Goal: Information Seeking & Learning: Learn about a topic

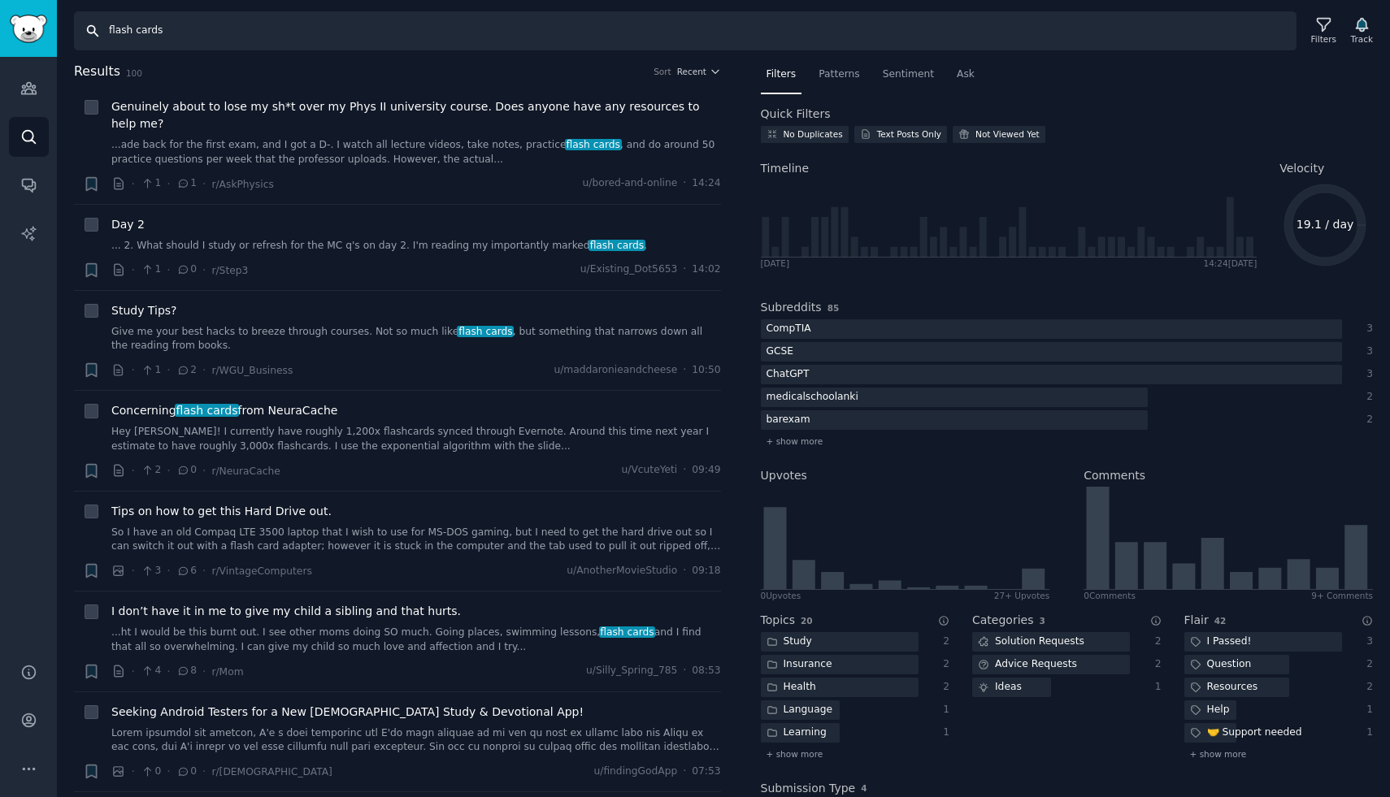
drag, startPoint x: 177, startPoint y: 31, endPoint x: 102, endPoint y: 31, distance: 75.6
click at [102, 31] on input "flash cards" at bounding box center [685, 30] width 1222 height 39
type input "pay tv"
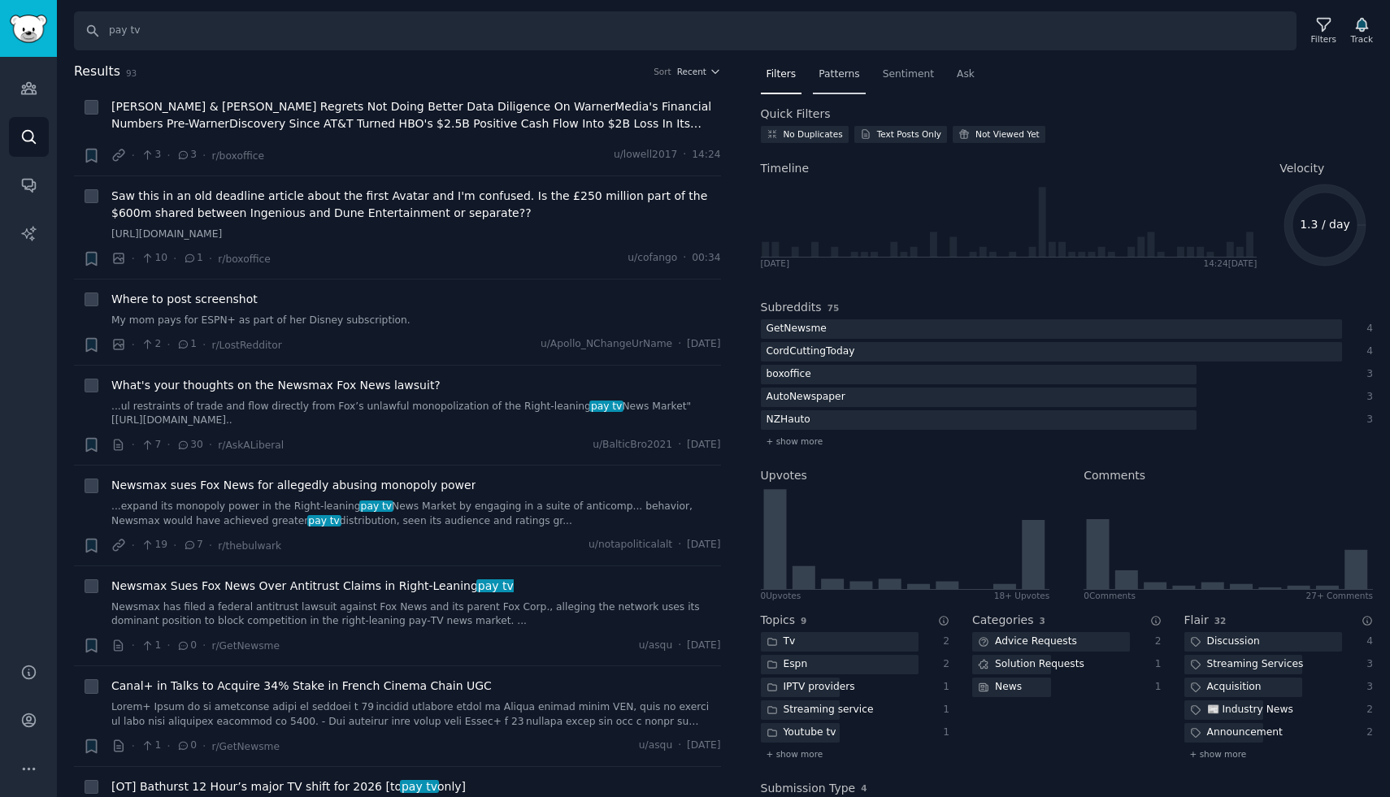
click at [851, 76] on span "Patterns" at bounding box center [838, 74] width 41 height 15
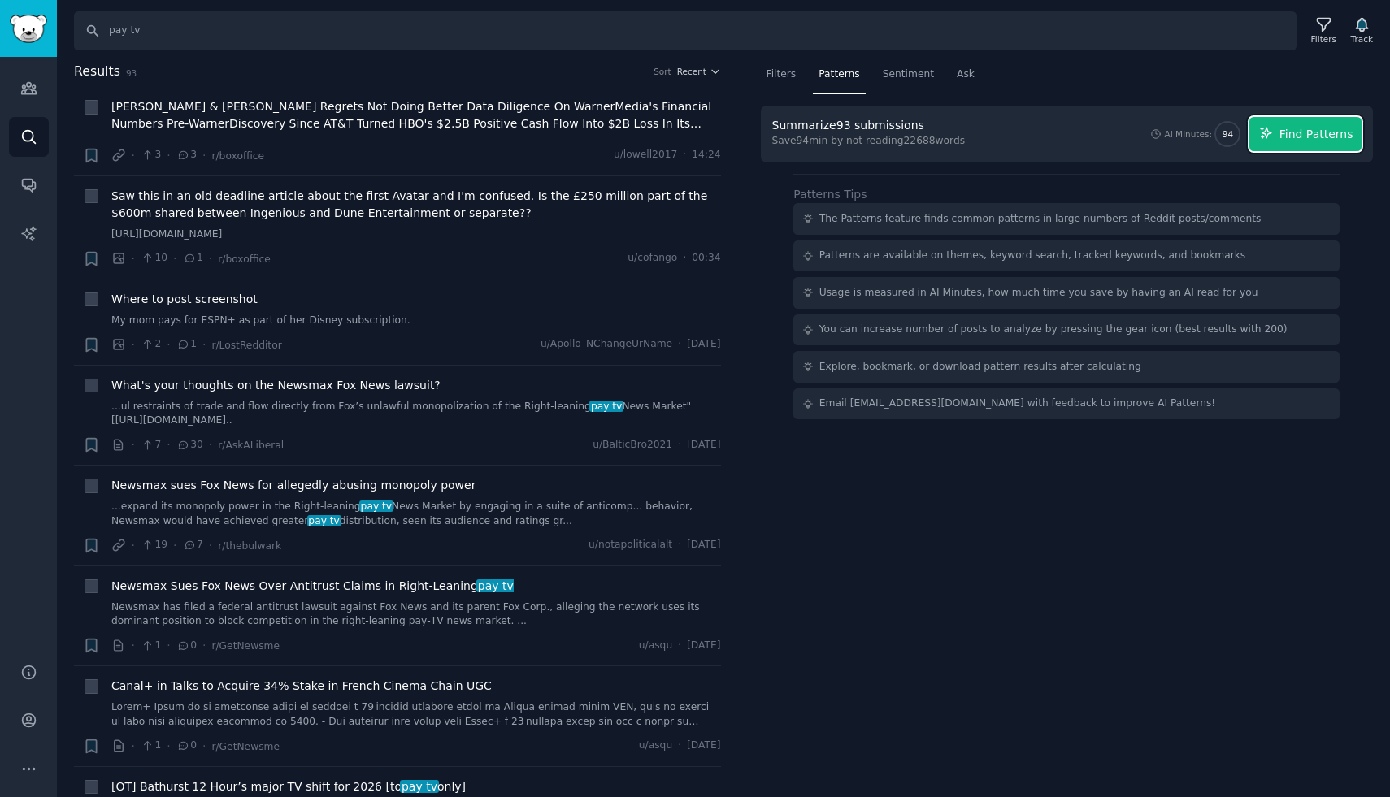
click at [1289, 136] on span "Find Patterns" at bounding box center [1316, 134] width 74 height 17
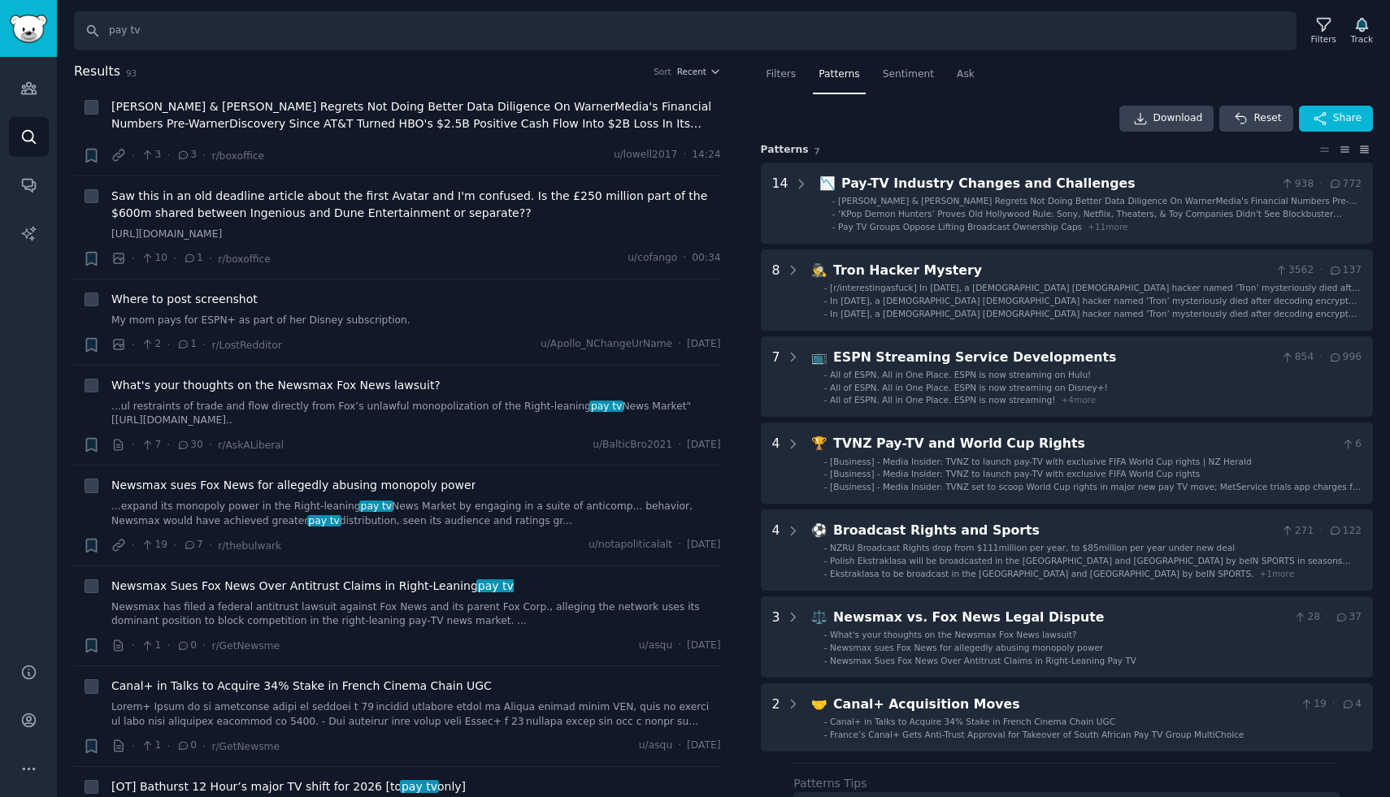
click at [1364, 149] on icon at bounding box center [1364, 149] width 17 height 11
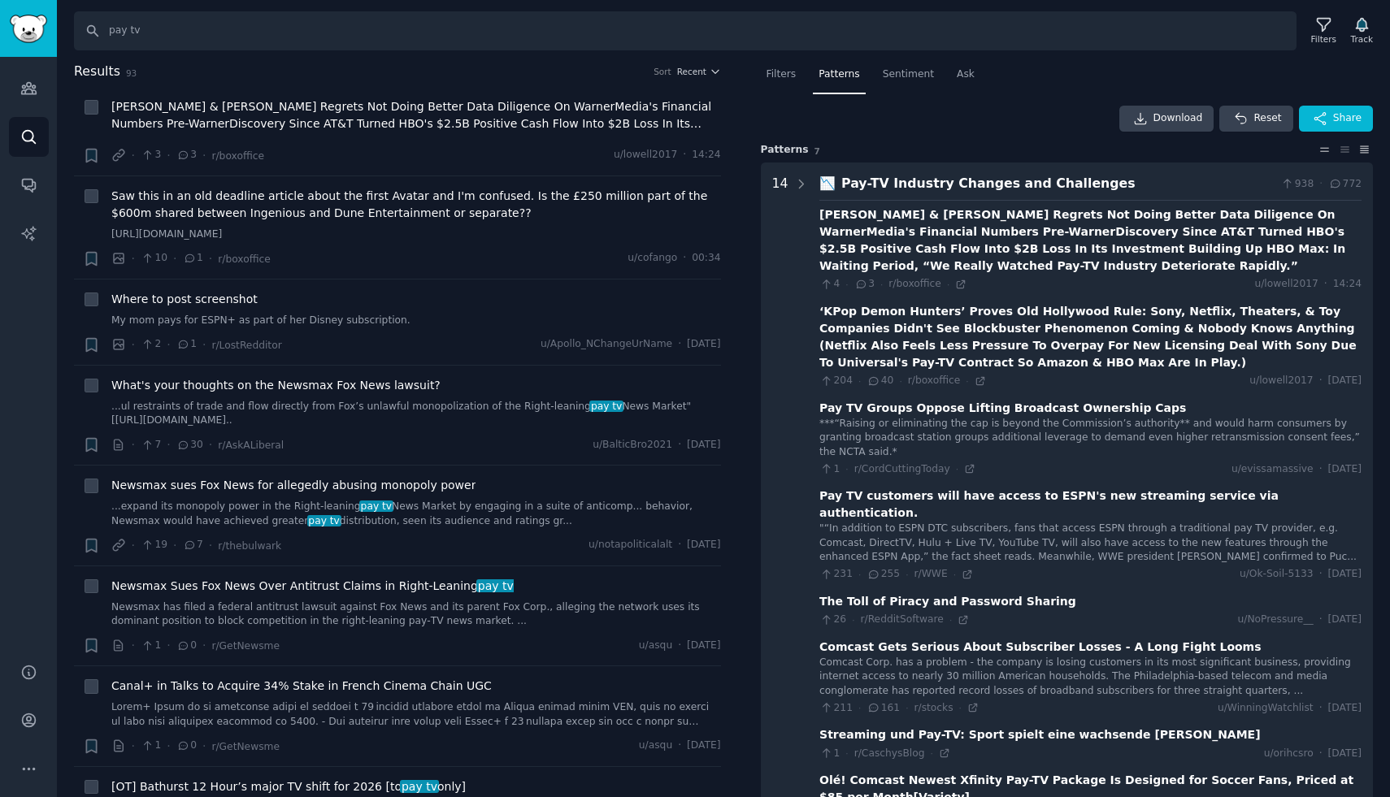
click at [1321, 149] on icon at bounding box center [1325, 150] width 8 height 3
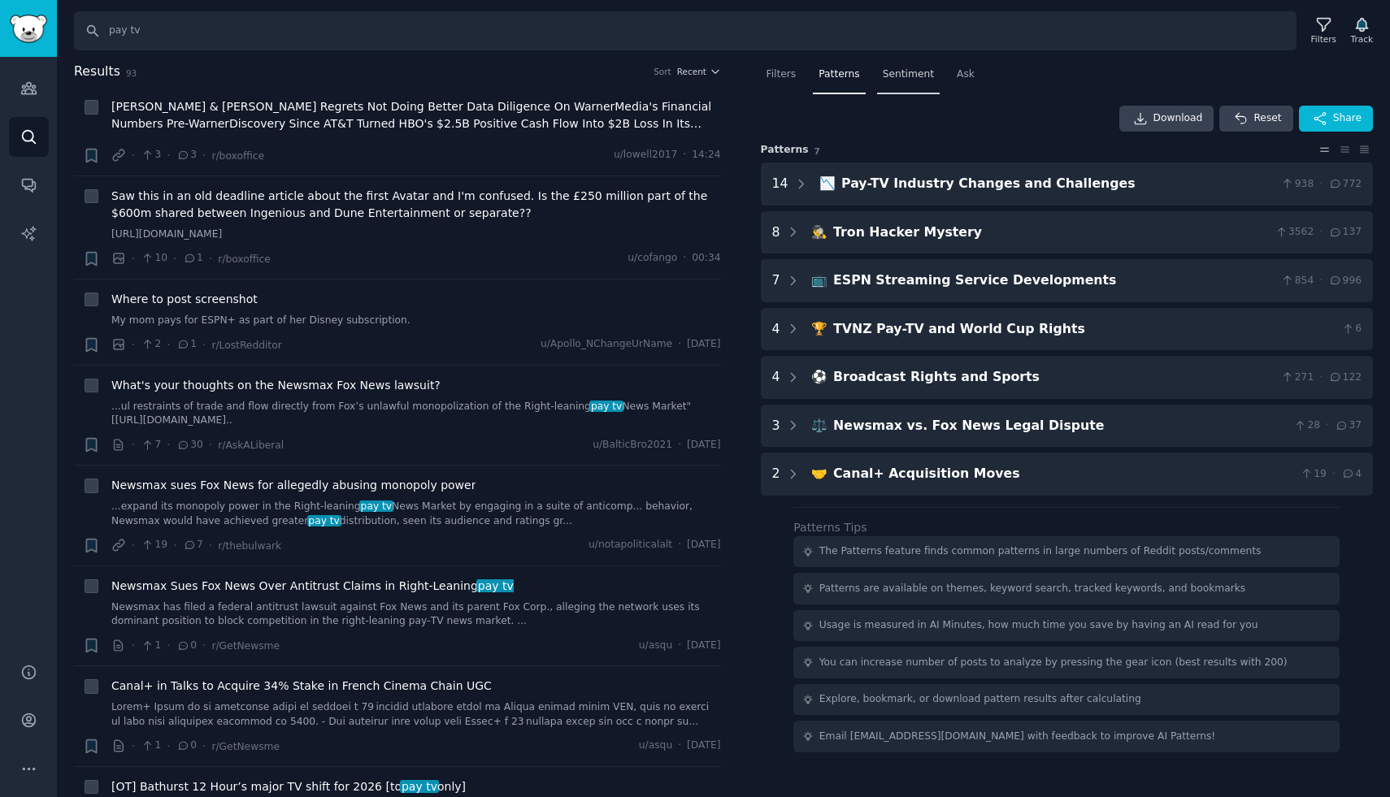
click at [900, 73] on span "Sentiment" at bounding box center [908, 74] width 51 height 15
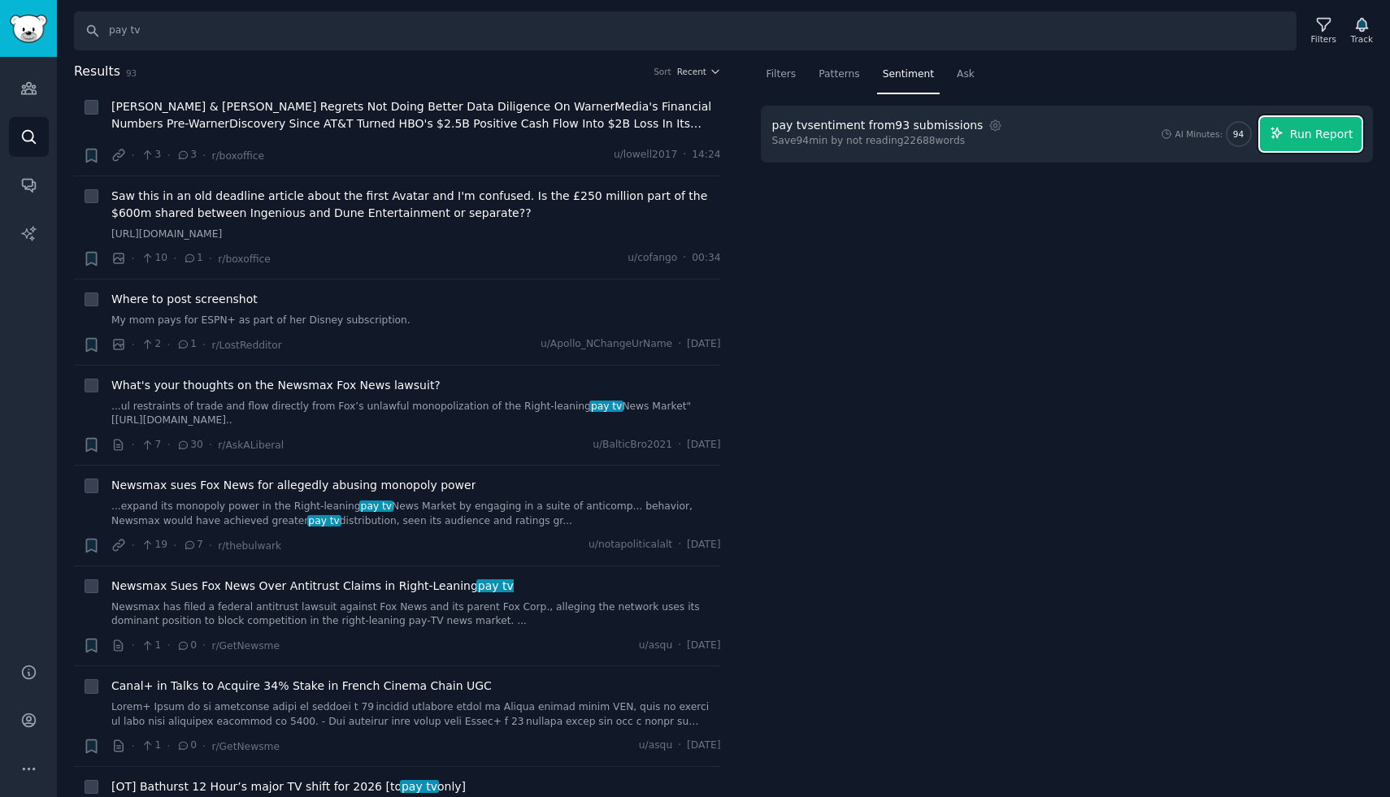
click at [1284, 131] on icon "button" at bounding box center [1276, 133] width 15 height 15
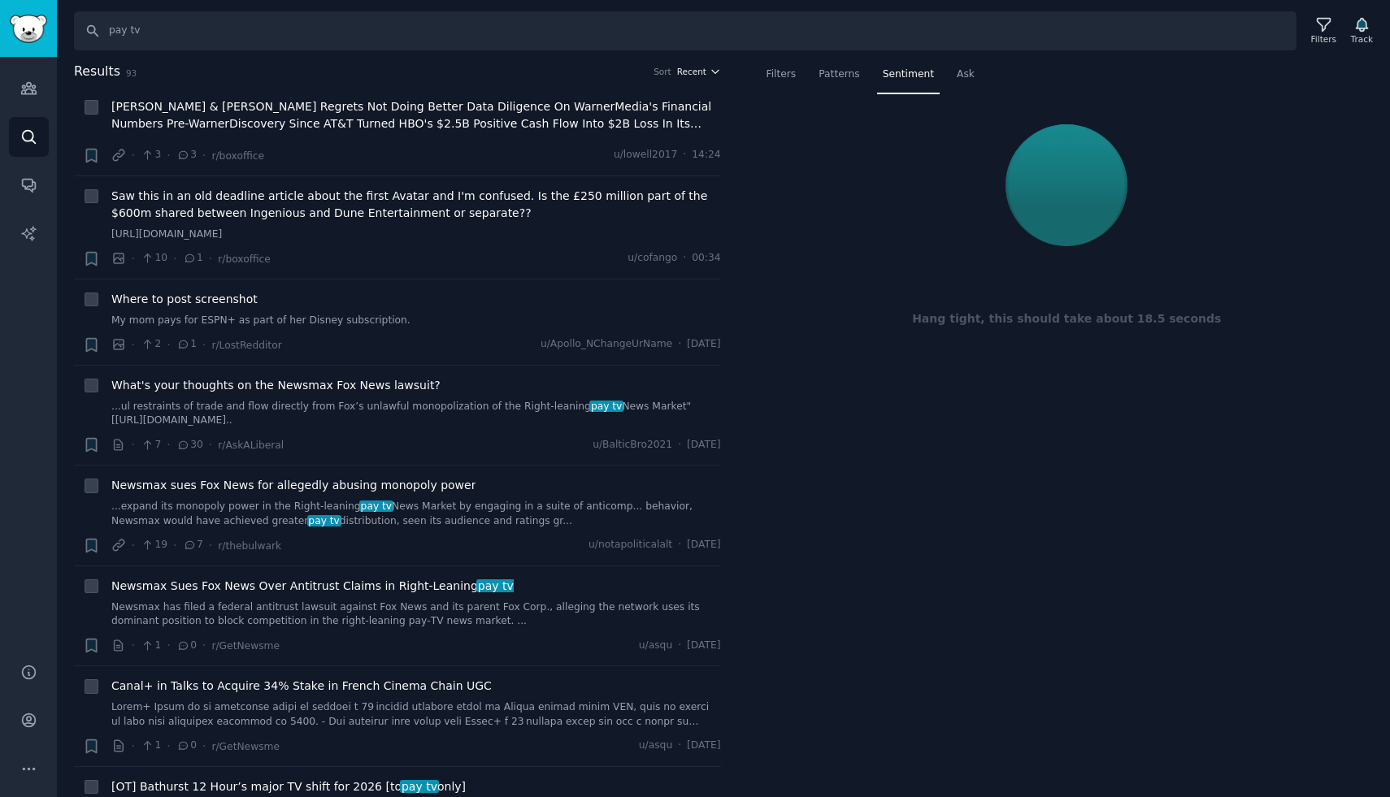
click at [713, 73] on icon "button" at bounding box center [714, 71] width 11 height 11
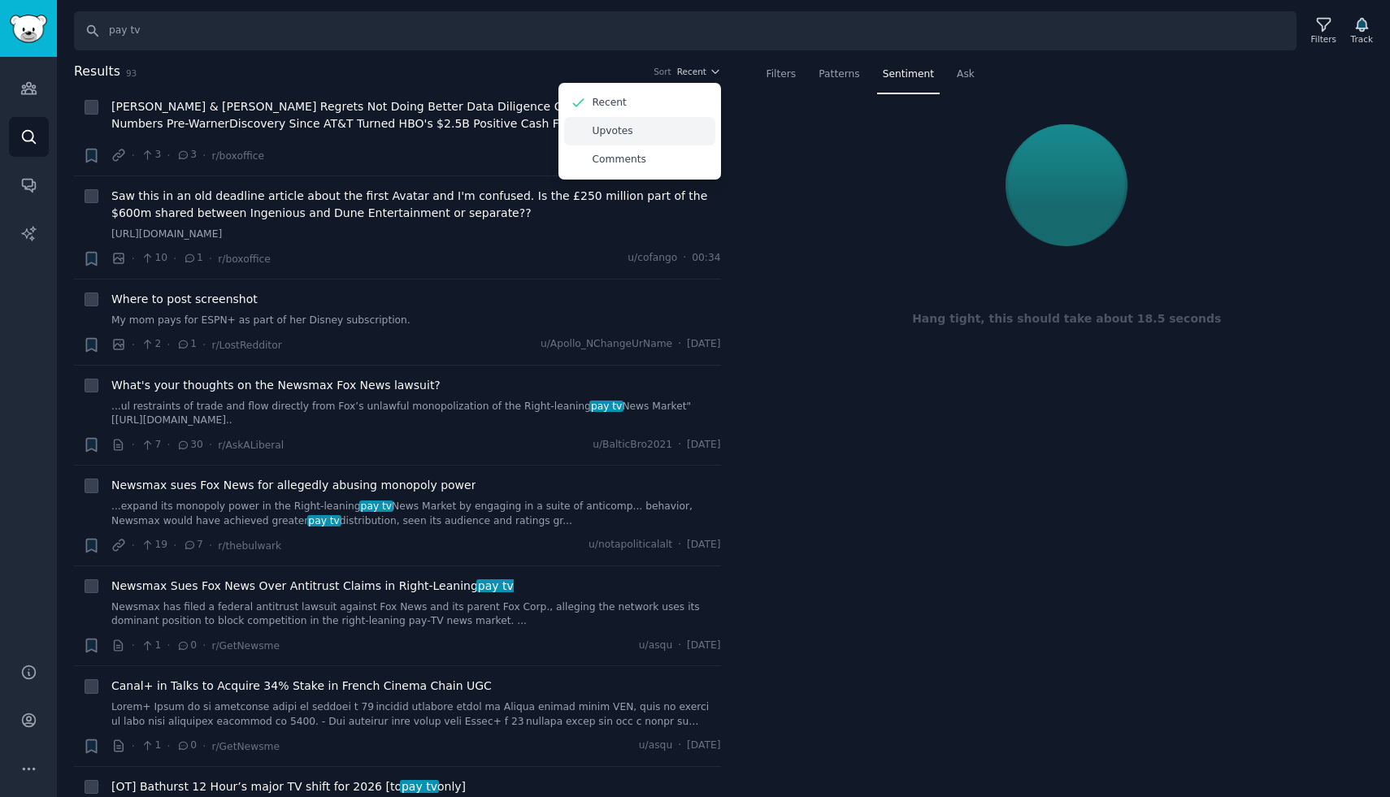
click at [622, 137] on p "Upvotes" at bounding box center [612, 131] width 41 height 15
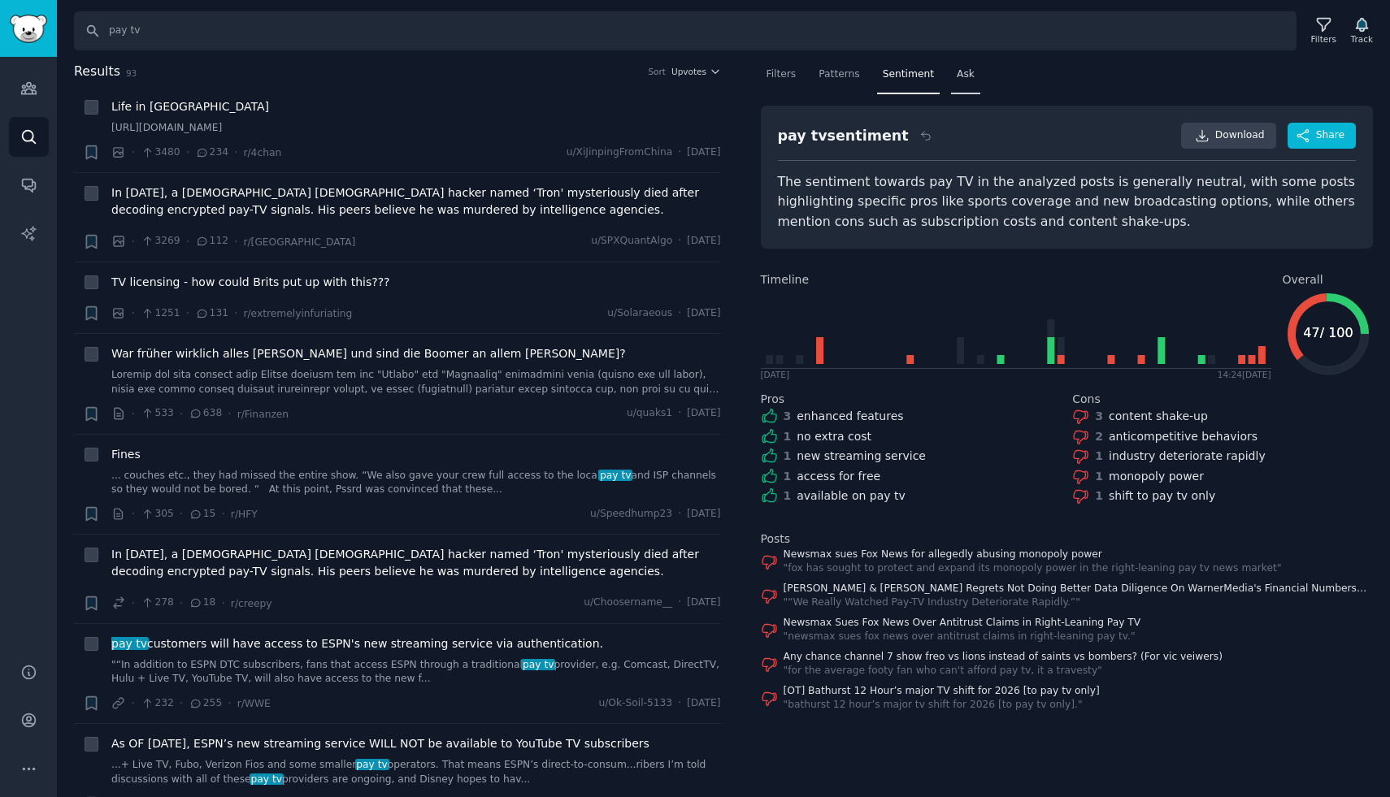
click at [970, 74] on span "Ask" at bounding box center [966, 74] width 18 height 15
